Goal: Check status: Check status

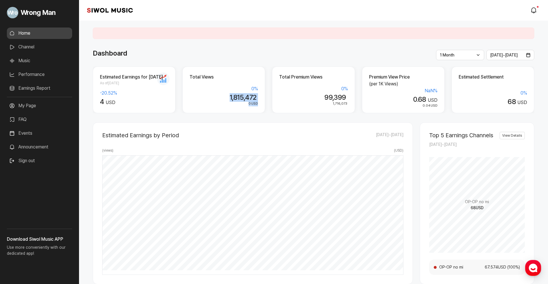
drag, startPoint x: 217, startPoint y: 92, endPoint x: 257, endPoint y: 110, distance: 43.8
click at [257, 110] on div "Total Views 0 % 1,815,472 0 USD" at bounding box center [223, 89] width 83 height 47
click at [296, 107] on div "Total Premium Views 0 % 99,399 1,716,073" at bounding box center [313, 89] width 83 height 47
drag, startPoint x: 307, startPoint y: 96, endPoint x: 344, endPoint y: 106, distance: 37.9
click at [344, 106] on div "0 % 99,399 1,716,073" at bounding box center [313, 95] width 68 height 21
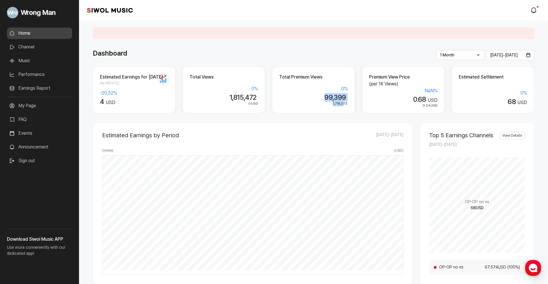
click at [344, 106] on div "1,716,073" at bounding box center [313, 103] width 68 height 5
click at [297, 103] on div "1,716,073" at bounding box center [313, 103] width 68 height 5
drag, startPoint x: 332, startPoint y: 103, endPoint x: 349, endPoint y: 106, distance: 16.8
click at [349, 106] on div "Total Premium Views 0 % 99,399 1,716,073" at bounding box center [313, 89] width 83 height 47
click at [303, 108] on div "Total Premium Views 0 % 99,399 1,716,073" at bounding box center [313, 89] width 83 height 47
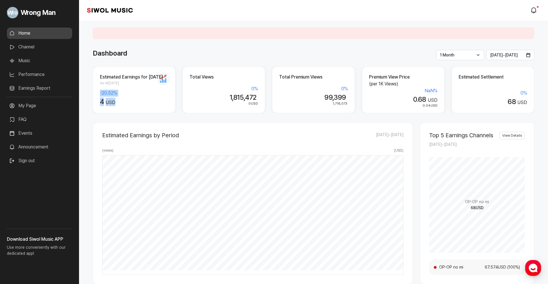
drag, startPoint x: 98, startPoint y: 92, endPoint x: 126, endPoint y: 98, distance: 28.9
click at [126, 98] on div "Estimated Earnings for [DATE] As of [DATE] -20.52 % 4 USD" at bounding box center [134, 89] width 83 height 47
click at [136, 98] on div "4 USD" at bounding box center [134, 102] width 68 height 8
click at [164, 80] on h2 "Estimated Earnings for [DATE]" at bounding box center [134, 77] width 68 height 7
drag, startPoint x: 164, startPoint y: 80, endPoint x: 160, endPoint y: 80, distance: 4.0
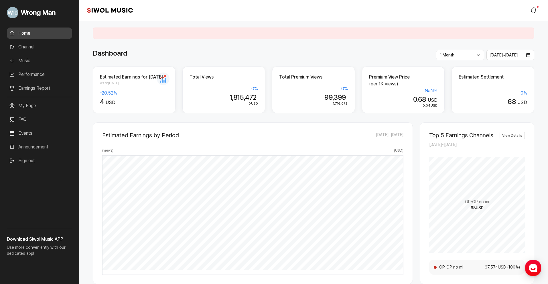
click at [160, 80] on h2 "Estimated Earnings for [DATE]" at bounding box center [134, 77] width 68 height 7
click at [461, 50] on div "1 Month Latest 1 Week 1 Month 3 Months 6 Months 1 Year" at bounding box center [460, 55] width 48 height 10
click at [454, 76] on li "1 Week" at bounding box center [460, 79] width 41 height 11
click at [459, 54] on div "1 Week Latest 1 Week 1 Month 3 Months 6 Months 1 Year" at bounding box center [460, 55] width 48 height 10
click at [418, 50] on div "Dashboard" at bounding box center [313, 53] width 441 height 10
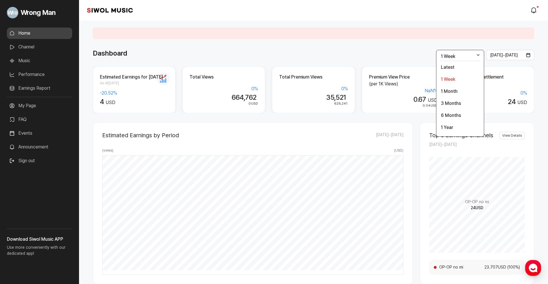
click at [387, 47] on div "**********" at bounding box center [313, 275] width 469 height 508
click at [451, 93] on li "1 Month" at bounding box center [460, 91] width 41 height 11
drag, startPoint x: 506, startPoint y: 90, endPoint x: 447, endPoint y: 98, distance: 59.4
click at [527, 102] on div "Estimated Settlement 0 % 68 USD" at bounding box center [492, 89] width 83 height 47
click at [275, 106] on div "Total Premium Views 0 % 99,399 1,716,073" at bounding box center [313, 89] width 83 height 47
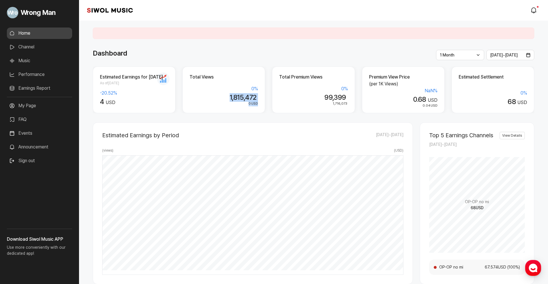
drag, startPoint x: 231, startPoint y: 102, endPoint x: 261, endPoint y: 105, distance: 29.9
click at [261, 105] on div "Total Views 0 % 1,815,472 0 USD" at bounding box center [223, 89] width 83 height 47
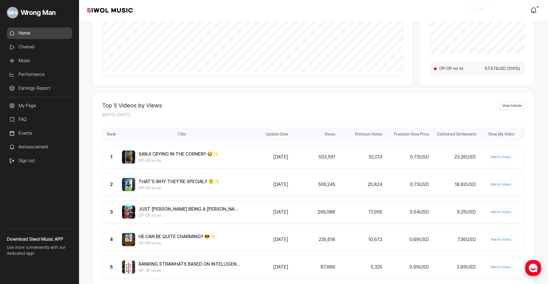
scroll to position [200, 0]
